Goal: Find specific page/section: Find specific page/section

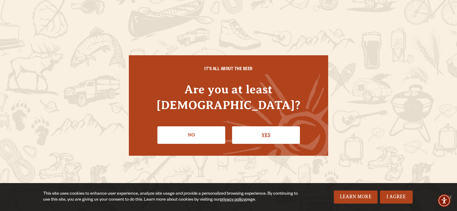
click at [252, 126] on link "Yes" at bounding box center [266, 134] width 68 height 17
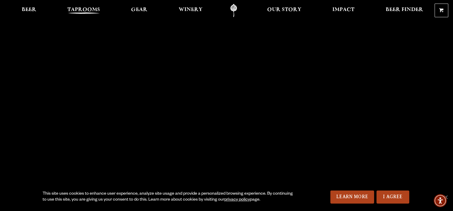
click at [93, 11] on span "Taprooms" at bounding box center [83, 9] width 33 height 5
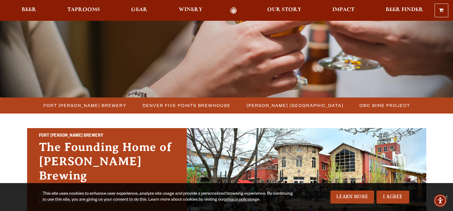
scroll to position [98, 0]
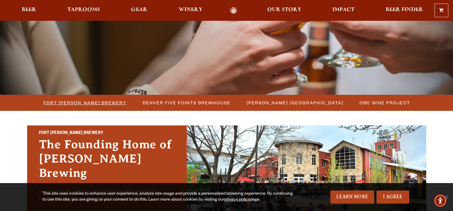
click at [105, 100] on span "Fort [PERSON_NAME] Brewery" at bounding box center [84, 102] width 83 height 9
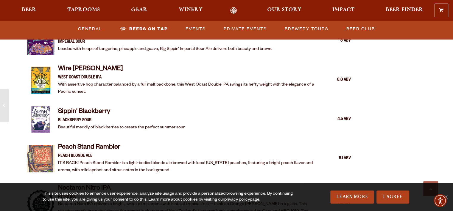
scroll to position [1004, 0]
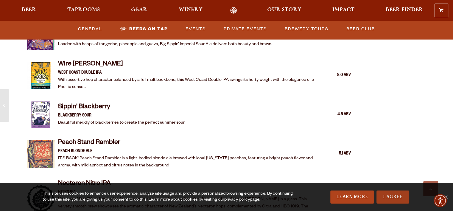
click at [385, 193] on link "I Agree" at bounding box center [392, 197] width 33 height 13
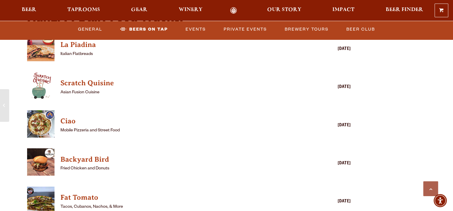
scroll to position [1436, 0]
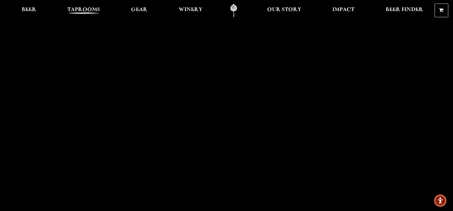
click at [94, 9] on span "Taprooms" at bounding box center [83, 9] width 33 height 5
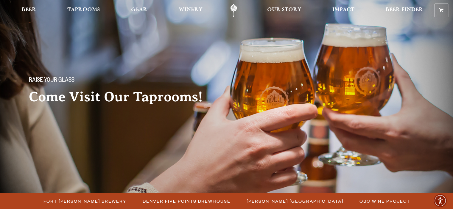
click at [94, 9] on span "Taprooms" at bounding box center [83, 9] width 33 height 5
click at [103, 202] on span "Fort [PERSON_NAME] Brewery" at bounding box center [84, 201] width 83 height 9
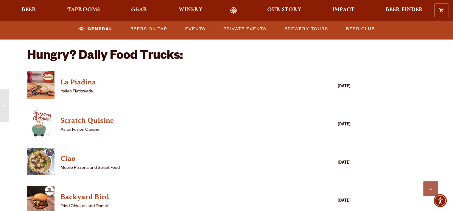
scroll to position [570, 0]
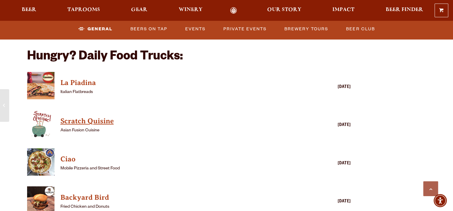
click at [106, 117] on h4 "Scratch Quisine" at bounding box center [180, 122] width 240 height 10
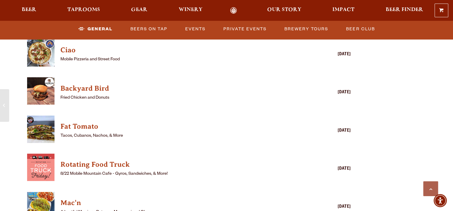
scroll to position [680, 0]
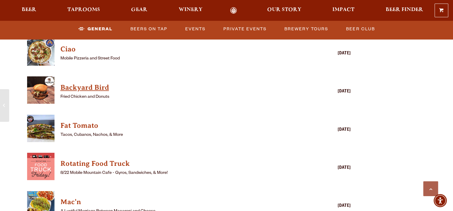
click at [97, 83] on h4 "Backyard Bird" at bounding box center [180, 88] width 240 height 10
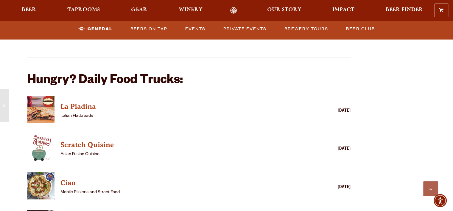
scroll to position [543, 0]
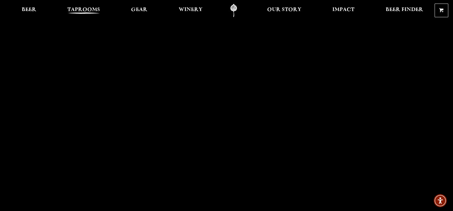
click at [90, 11] on span "Taprooms" at bounding box center [83, 9] width 33 height 5
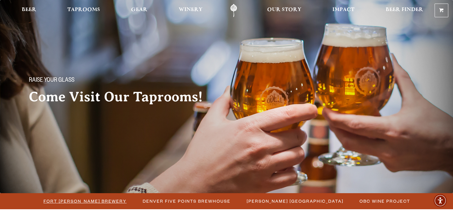
click at [92, 203] on span "Fort [PERSON_NAME] Brewery" at bounding box center [84, 201] width 83 height 9
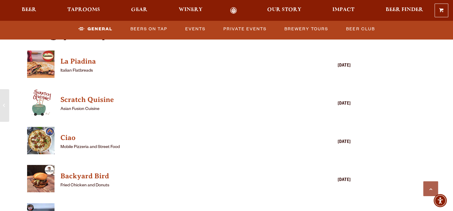
scroll to position [593, 0]
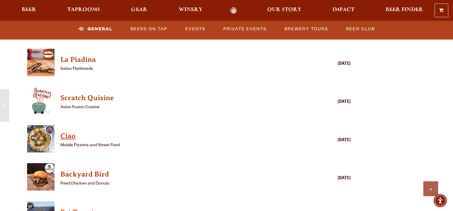
click at [66, 131] on h4 "Ciao" at bounding box center [180, 136] width 240 height 10
